Goal: Transaction & Acquisition: Purchase product/service

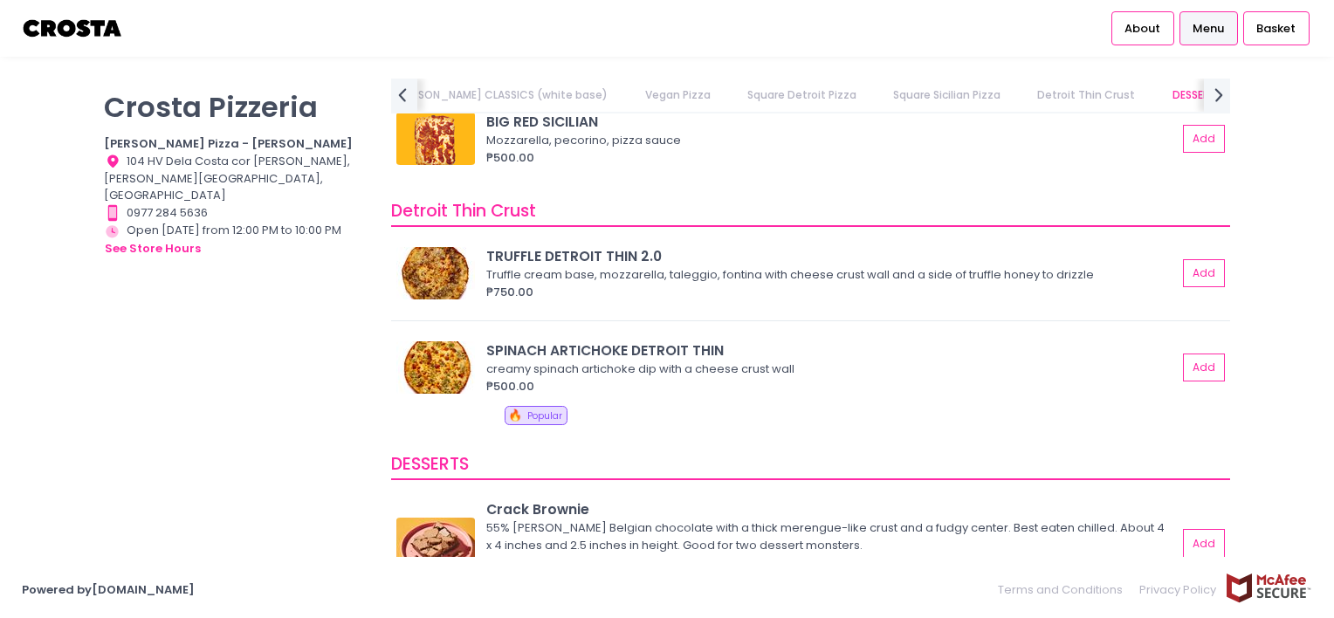
scroll to position [2808, 0]
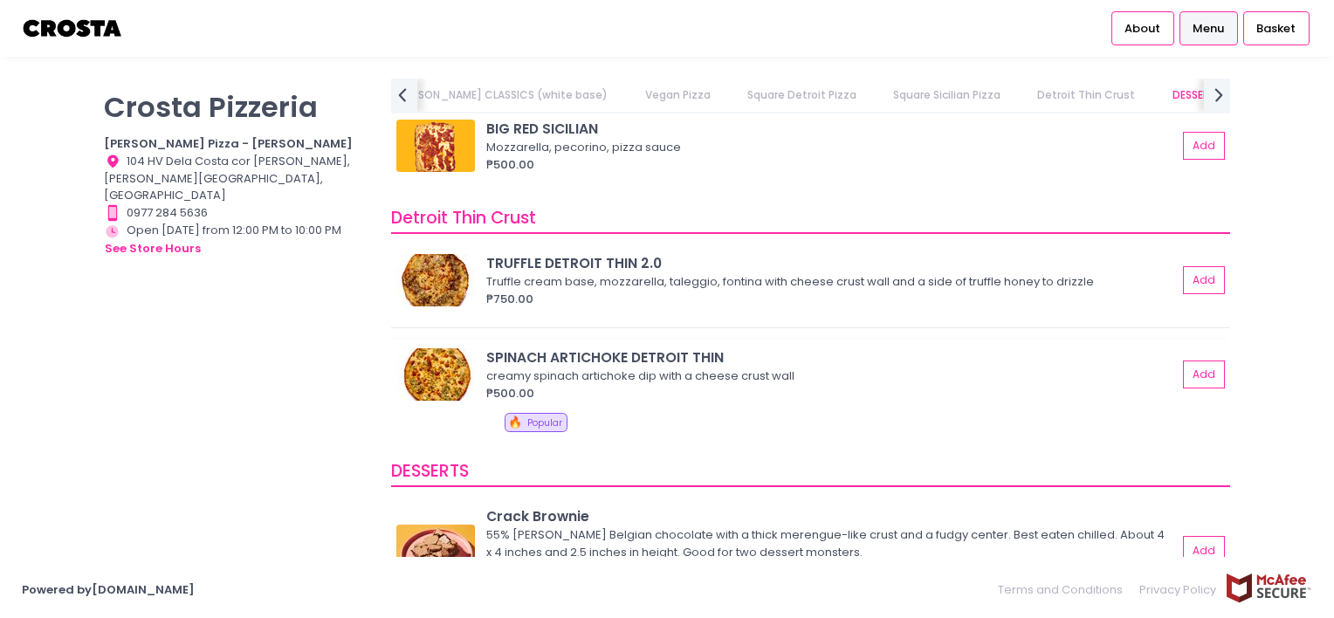
click at [446, 366] on img at bounding box center [435, 374] width 79 height 52
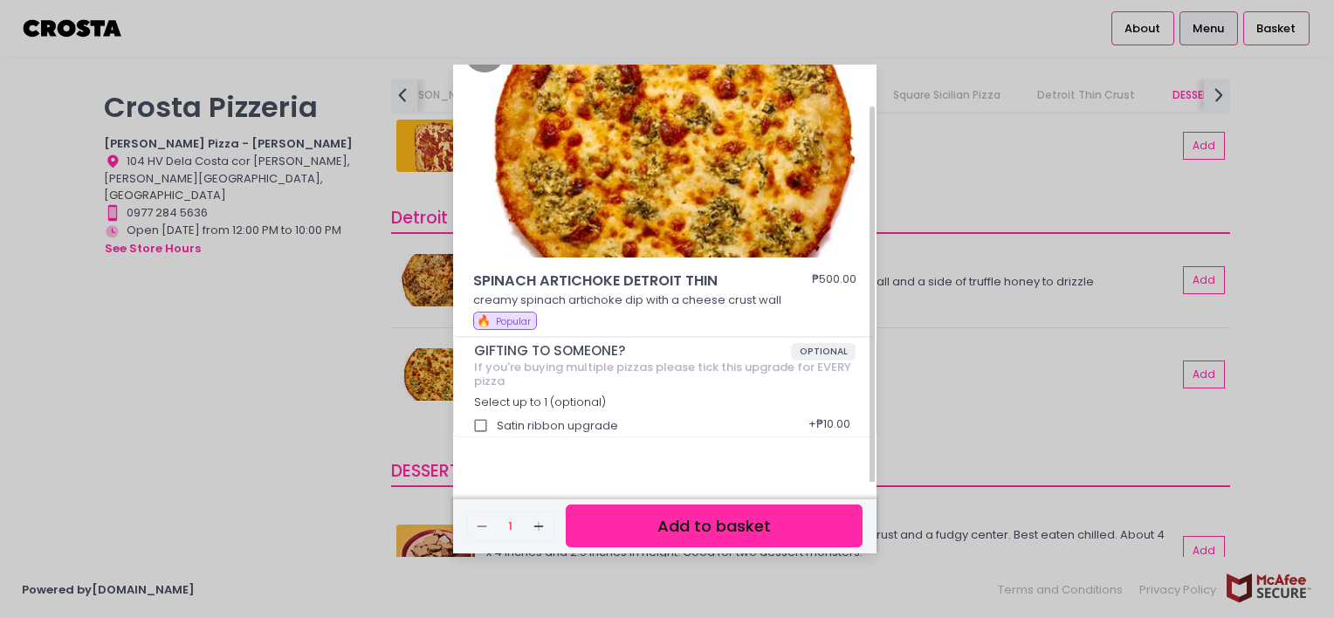
scroll to position [45, 0]
click at [297, 317] on div "SPINACH ARTICHOKE DETROIT THIN ₱500.00 creamy spinach artichoke dip with a chee…" at bounding box center [667, 309] width 1334 height 618
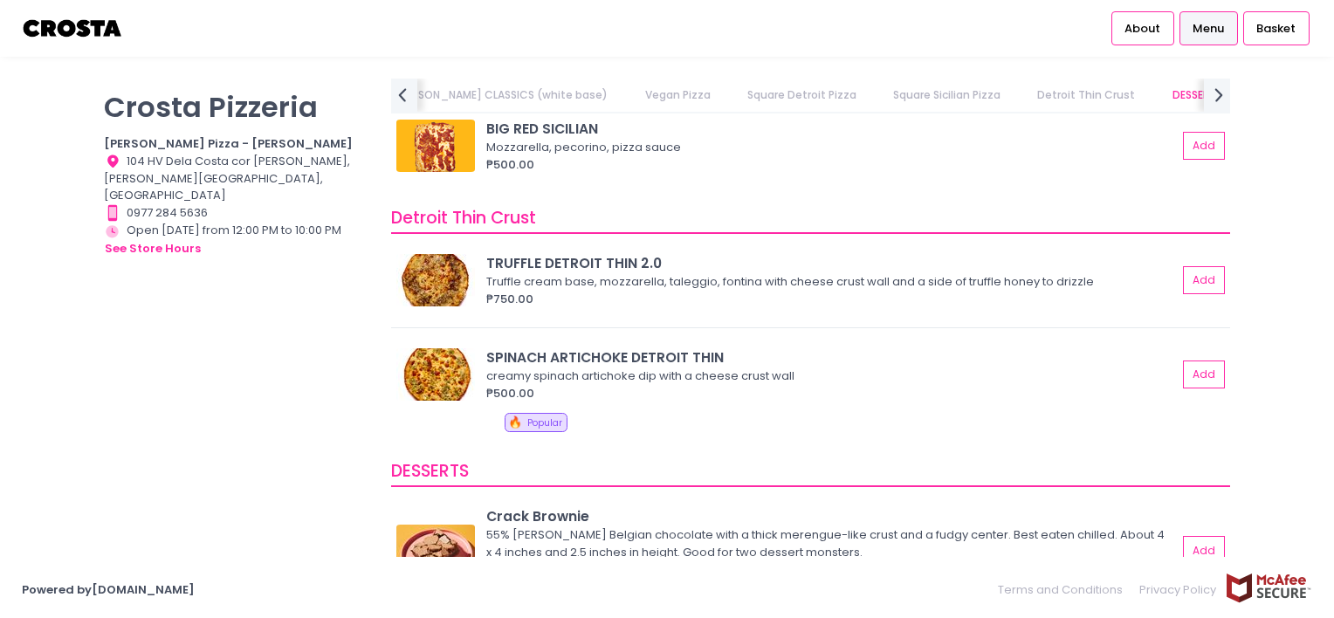
scroll to position [5, 0]
click at [449, 352] on img at bounding box center [435, 374] width 79 height 52
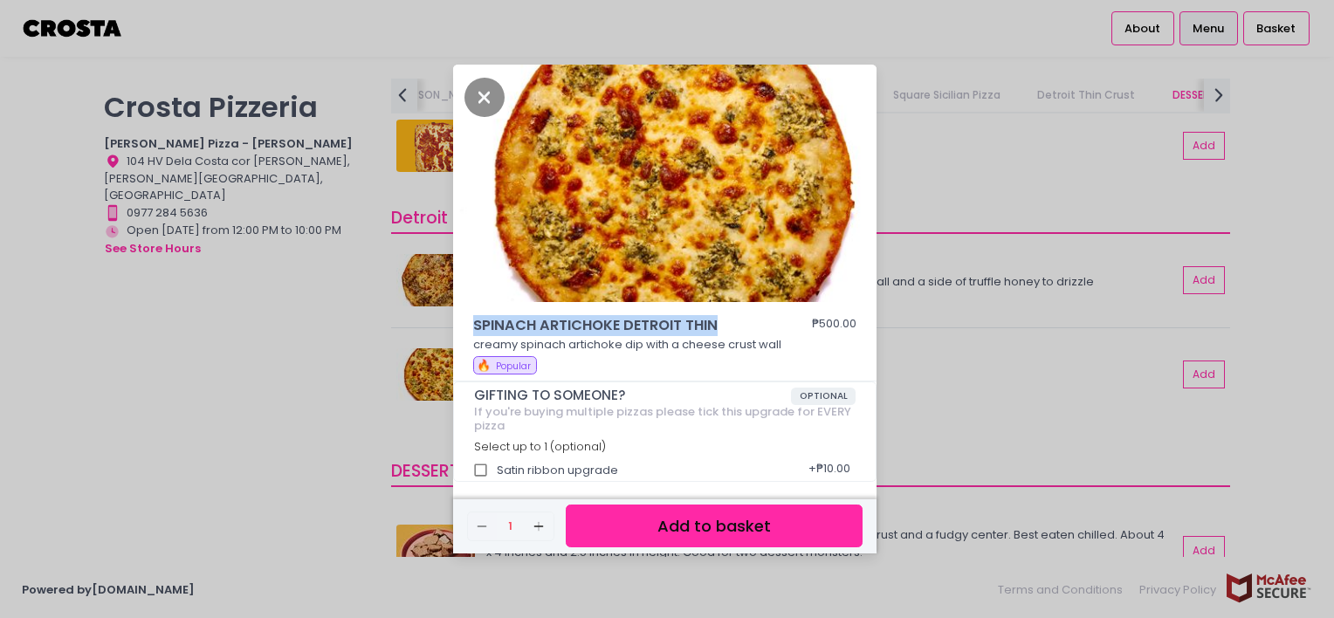
drag, startPoint x: 465, startPoint y: 325, endPoint x: 742, endPoint y: 326, distance: 276.7
click at [742, 326] on div "SPINACH ARTICHOKE DETROIT THIN ₱500.00 creamy spinach artichoke dip with a chee…" at bounding box center [664, 348] width 423 height 66
copy span "SPINACH ARTICHOKE DETROIT THIN"
click at [311, 418] on div "SPINACH ARTICHOKE DETROIT THIN ₱500.00 creamy spinach artichoke dip with a chee…" at bounding box center [667, 309] width 1334 height 618
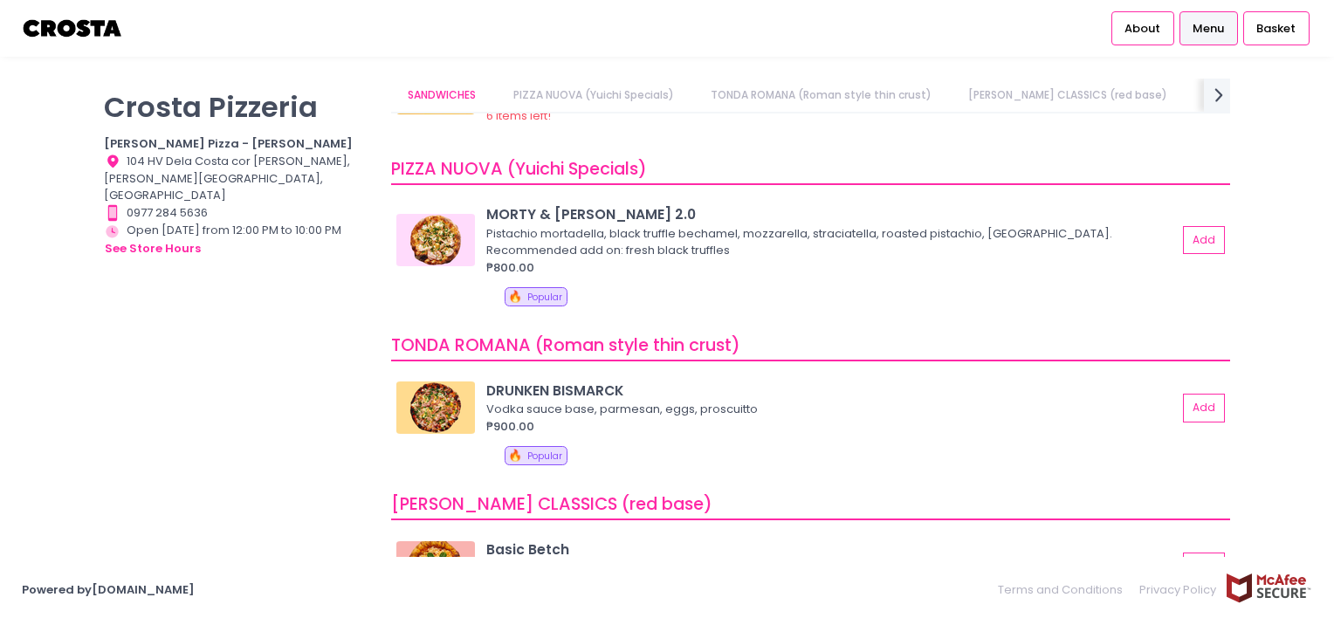
scroll to position [0, 0]
